Goal: Check status: Check status

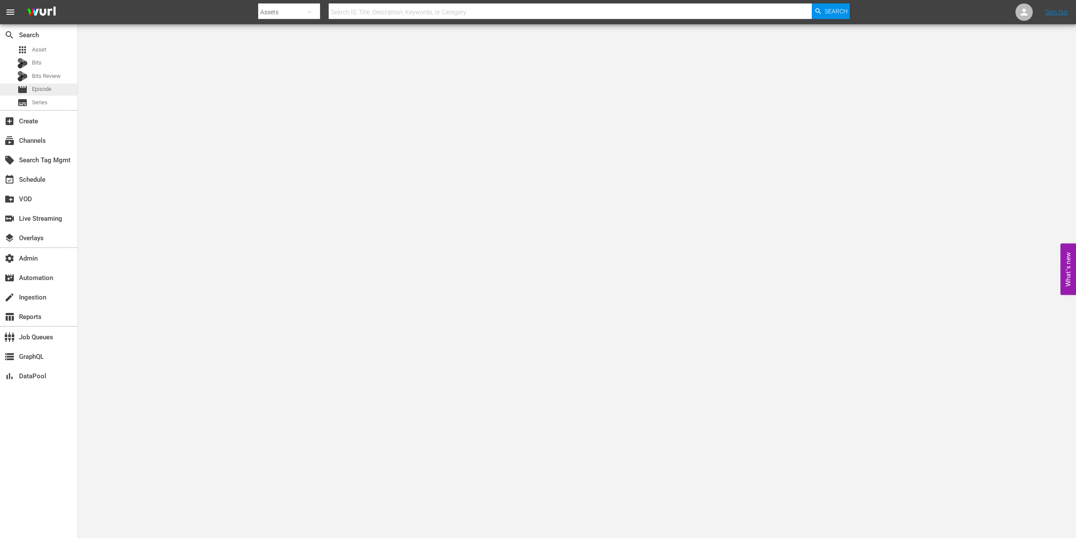
click at [46, 92] on span "Episode" at bounding box center [41, 89] width 19 height 9
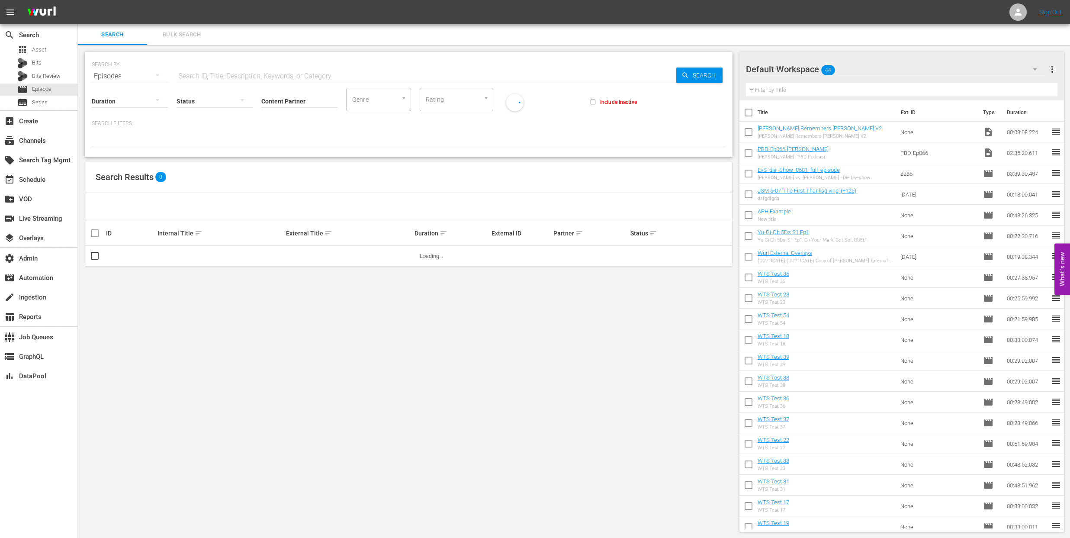
click at [211, 76] on input "text" at bounding box center [427, 76] width 500 height 21
paste input "1001257246"
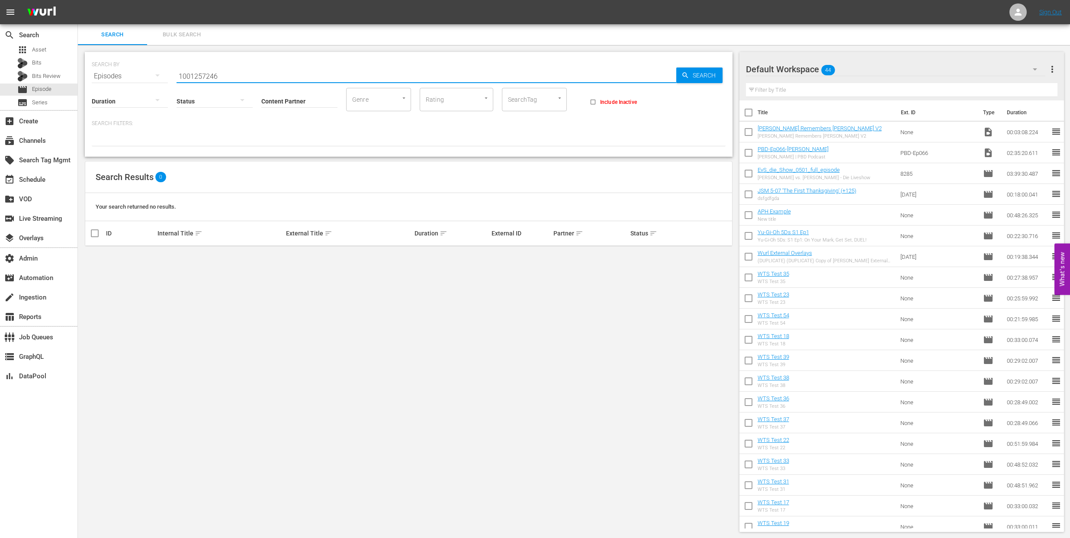
click at [193, 75] on input "1001257246" at bounding box center [427, 76] width 500 height 21
paste input "he Weekend Debrief"
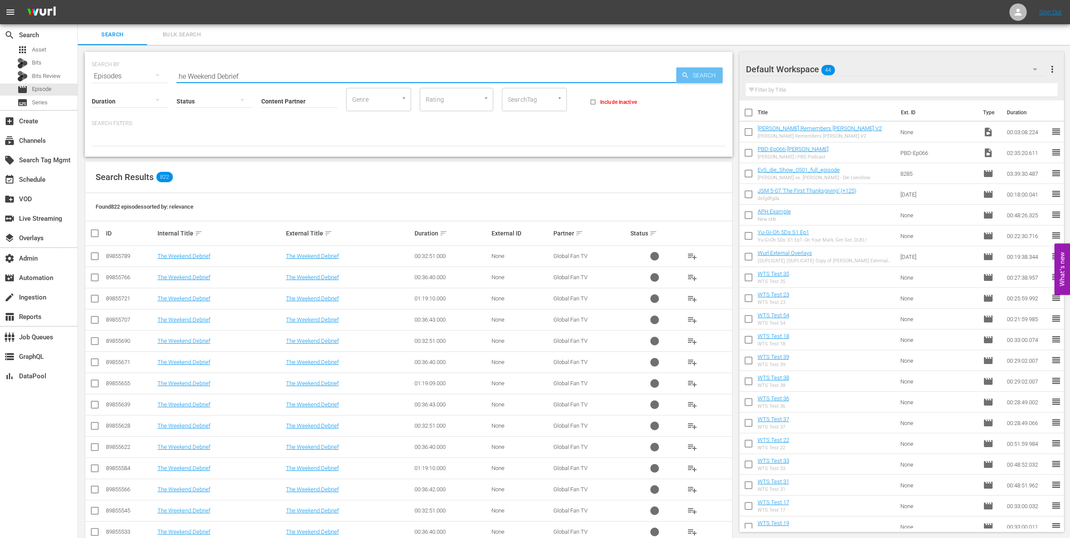
click at [698, 77] on span "Search" at bounding box center [705, 75] width 33 height 16
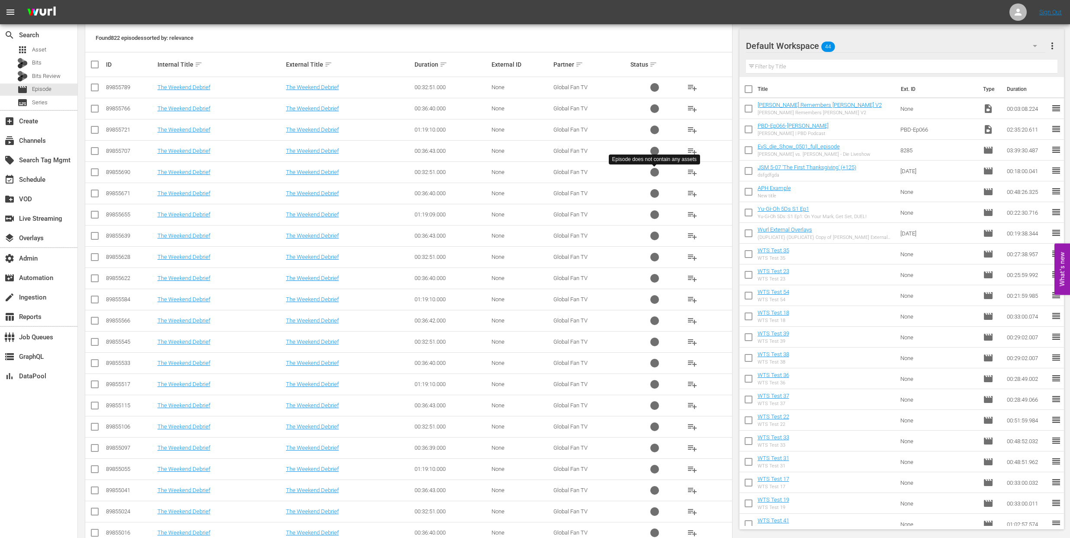
click at [668, 173] on span at bounding box center [654, 172] width 49 height 9
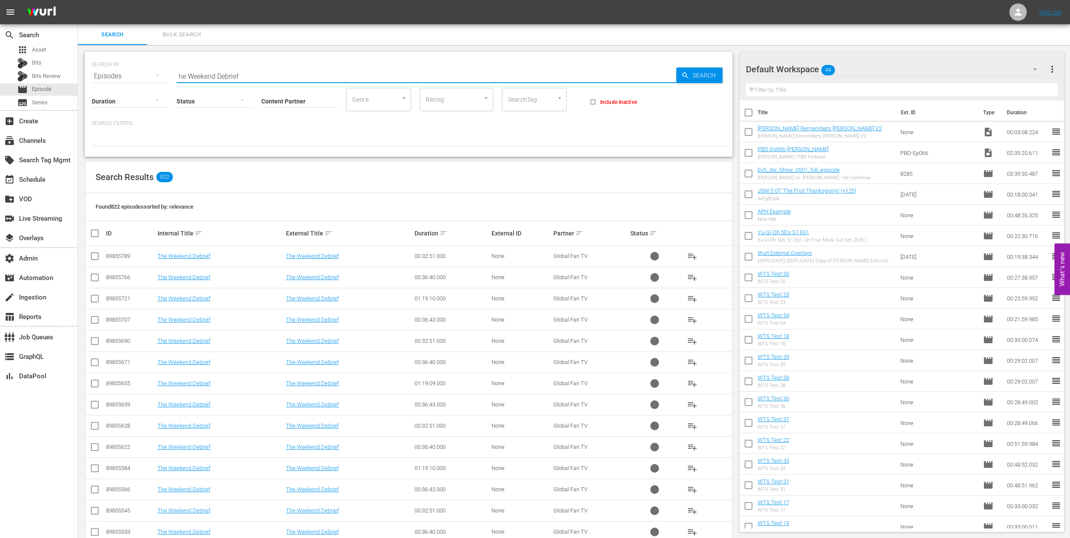
click at [178, 75] on input "he Weekend Debrief" at bounding box center [427, 76] width 500 height 21
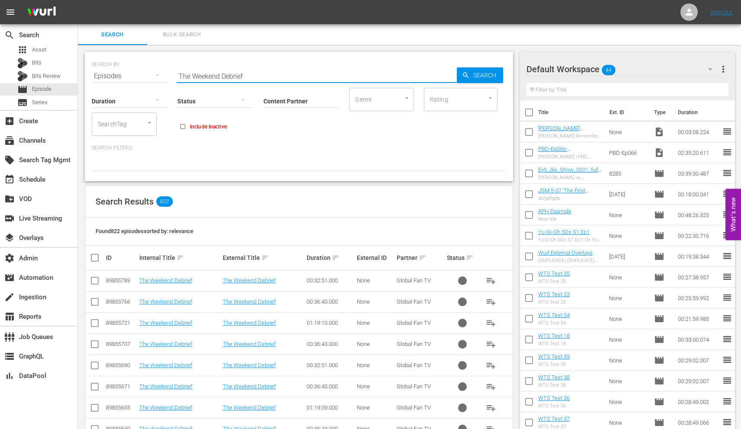
type input "The Weekend Debrief"
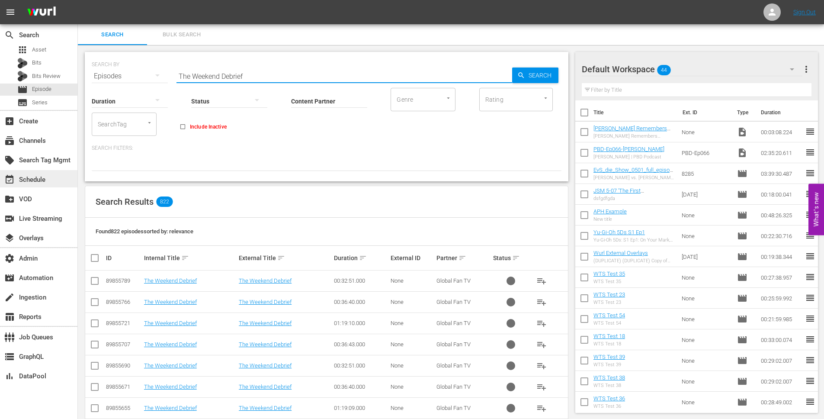
click at [33, 180] on div "event_available Schedule" at bounding box center [24, 178] width 48 height 8
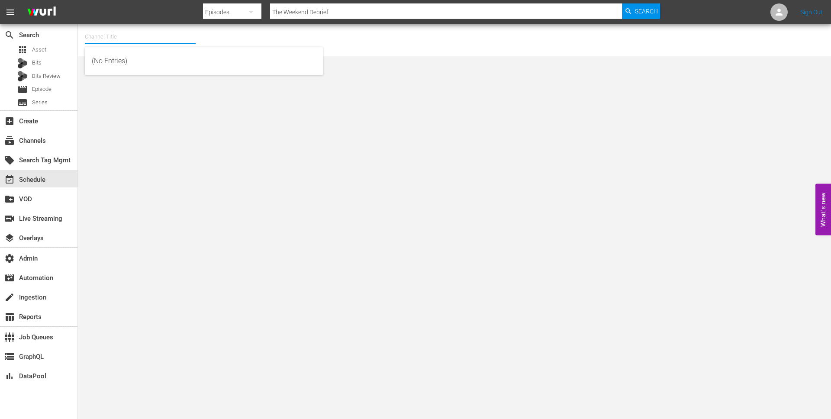
click at [134, 37] on input "text" at bounding box center [140, 36] width 111 height 21
click at [96, 37] on input "Socc" at bounding box center [140, 36] width 111 height 21
type input "Socc"
click at [43, 141] on div "subscriptions Channels" at bounding box center [24, 139] width 48 height 8
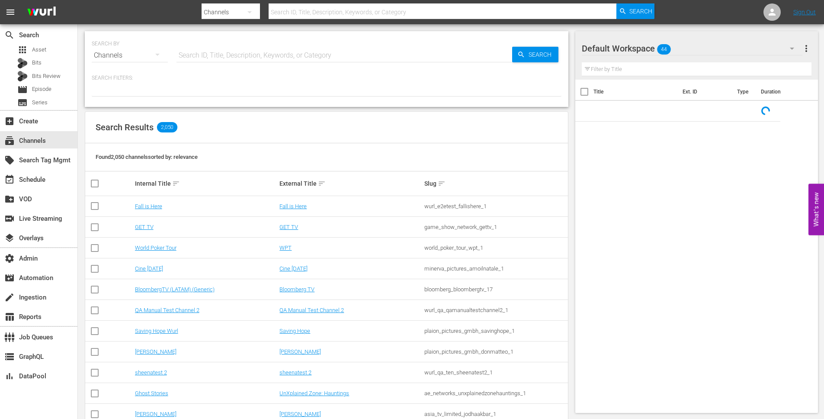
click at [227, 55] on input "text" at bounding box center [345, 55] width 336 height 21
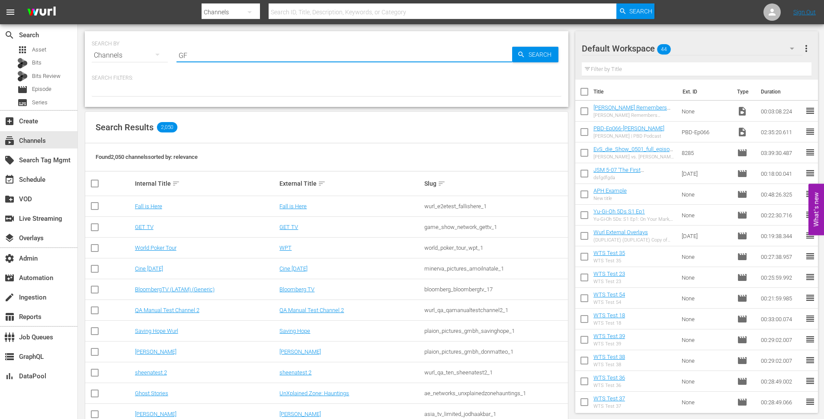
type input "GFN"
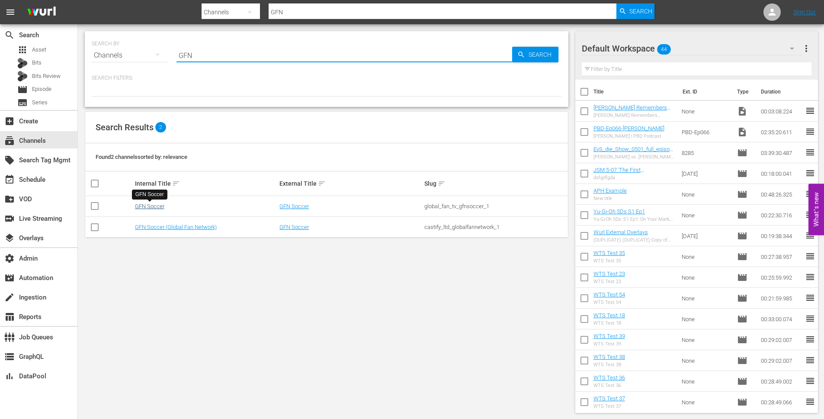
type input "GFN"
click at [148, 207] on link "GFN Soccer" at bounding box center [149, 206] width 29 height 6
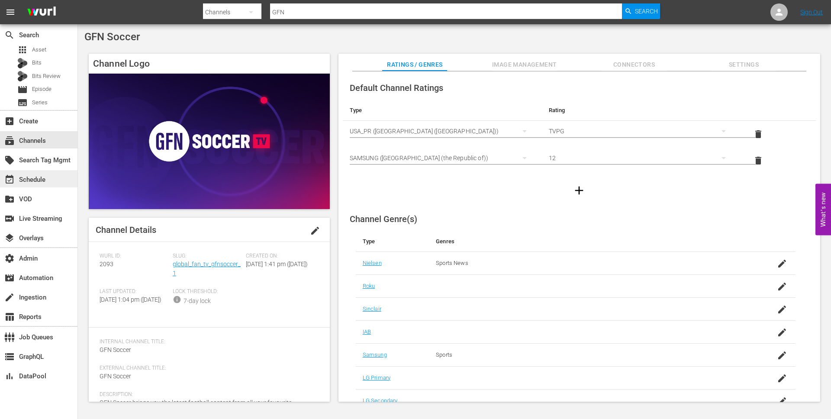
click at [36, 179] on div "event_available Schedule" at bounding box center [24, 178] width 48 height 8
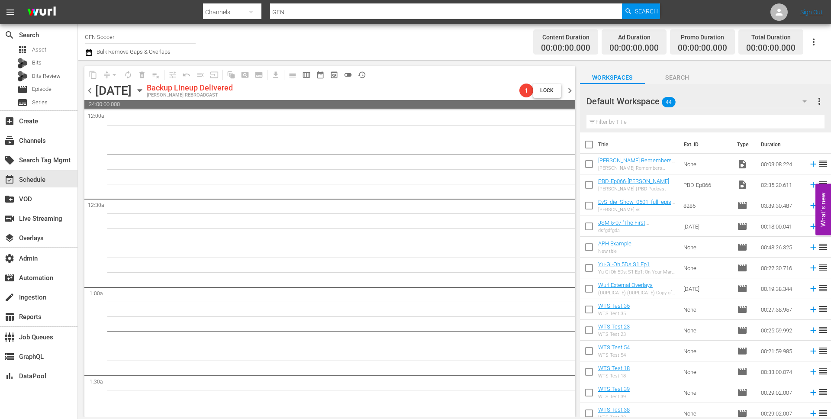
click at [570, 92] on span "chevron_right" at bounding box center [569, 90] width 11 height 11
click at [522, 89] on span "1" at bounding box center [526, 90] width 14 height 7
click at [87, 91] on span "chevron_left" at bounding box center [89, 90] width 11 height 11
